Goal: Find specific page/section: Find specific page/section

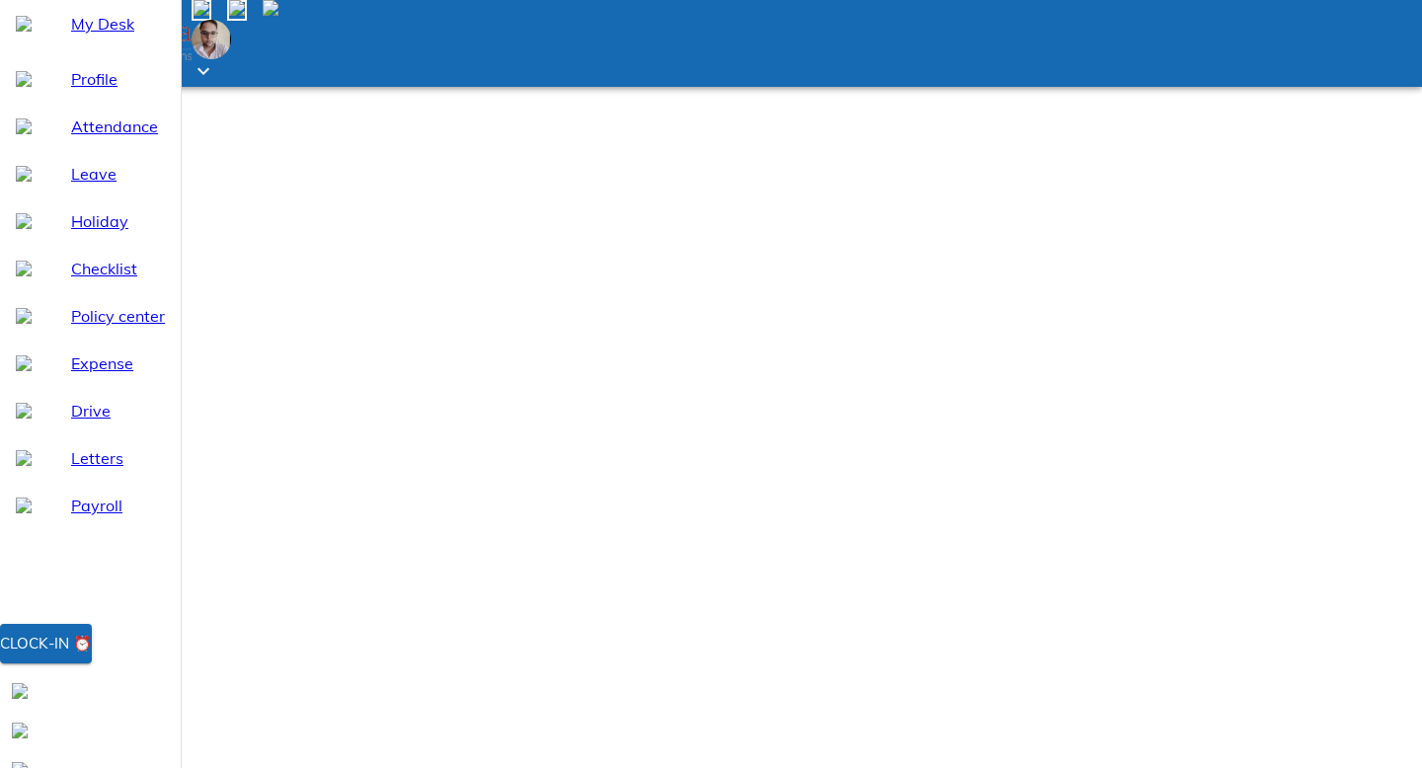
type input "raman"
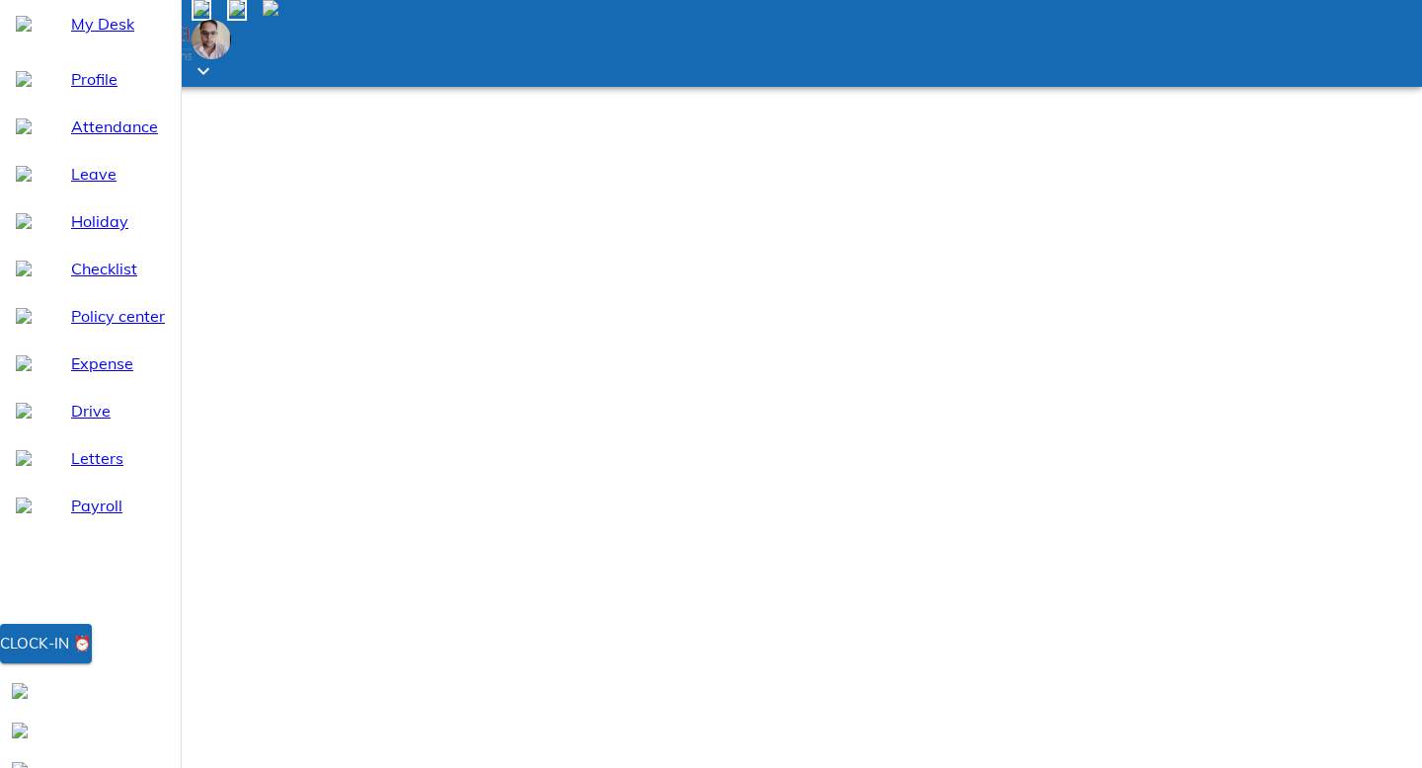
type input "ramana"
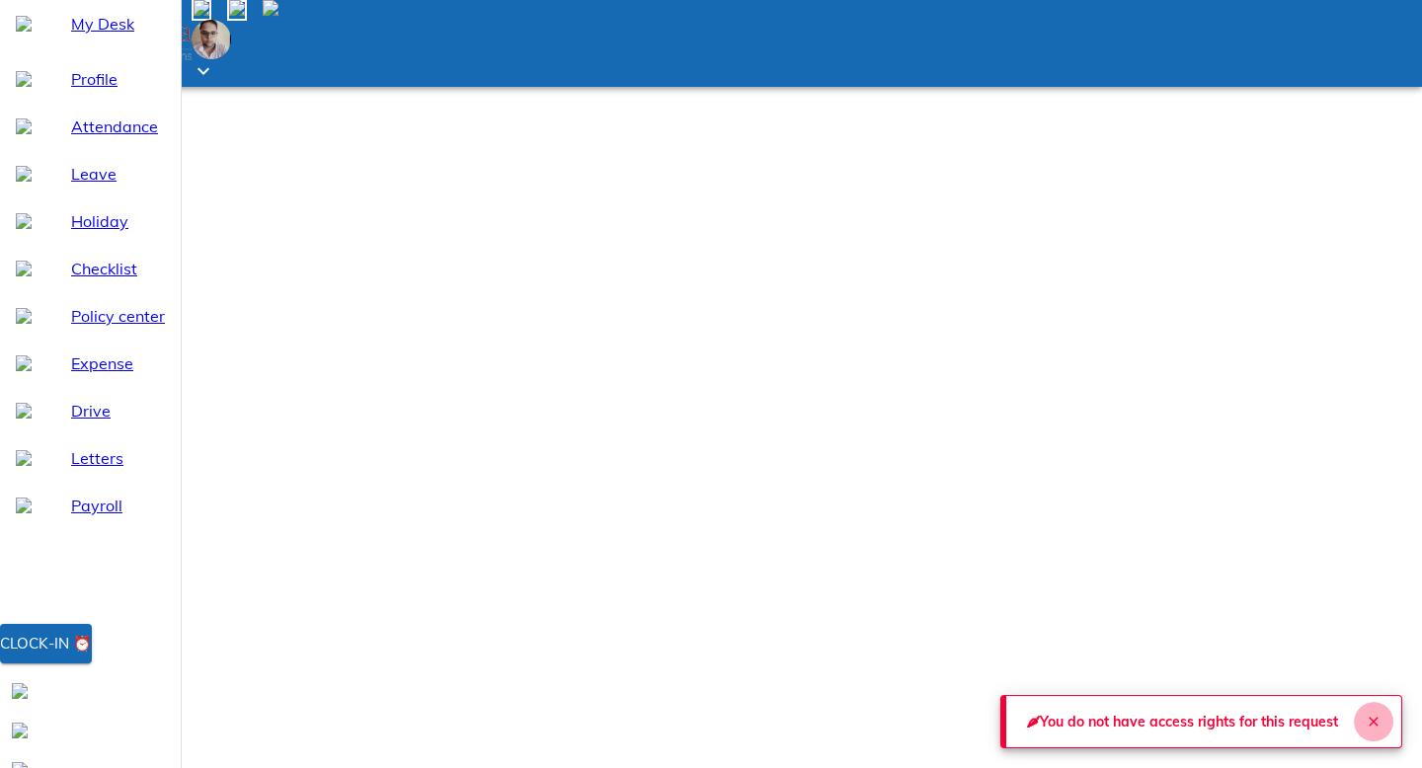
click at [1365, 717] on icon "Close" at bounding box center [1373, 722] width 16 height 16
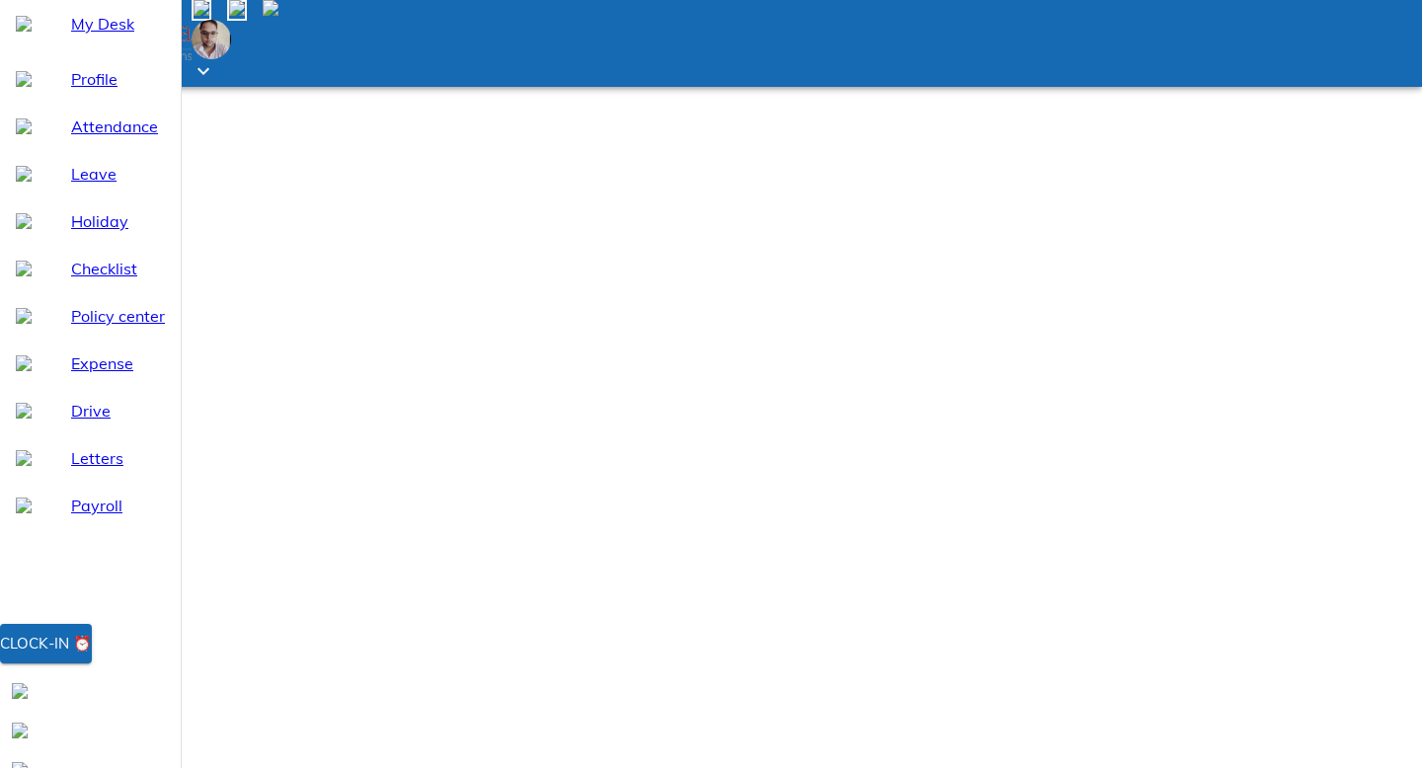
type input "ifte"
type input "anku"
